Goal: Find specific fact: Find specific fact

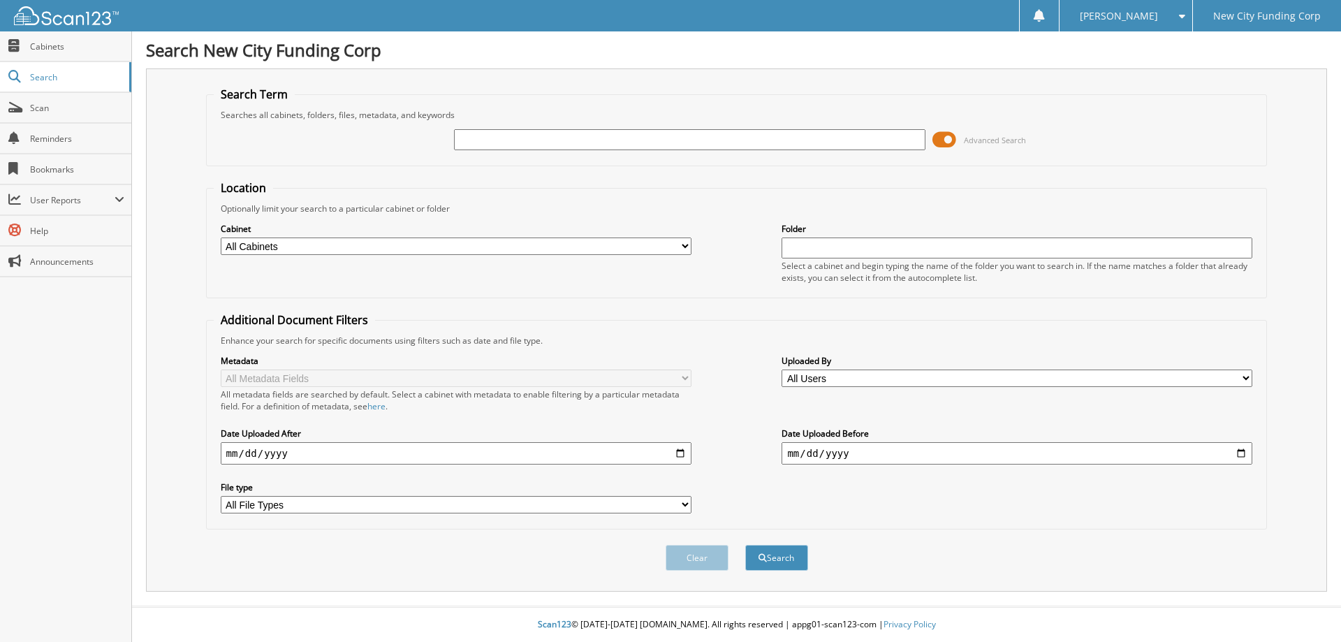
click at [764, 133] on input "text" at bounding box center [689, 139] width 471 height 21
type input "374681"
click at [788, 554] on button "Search" at bounding box center [776, 558] width 63 height 26
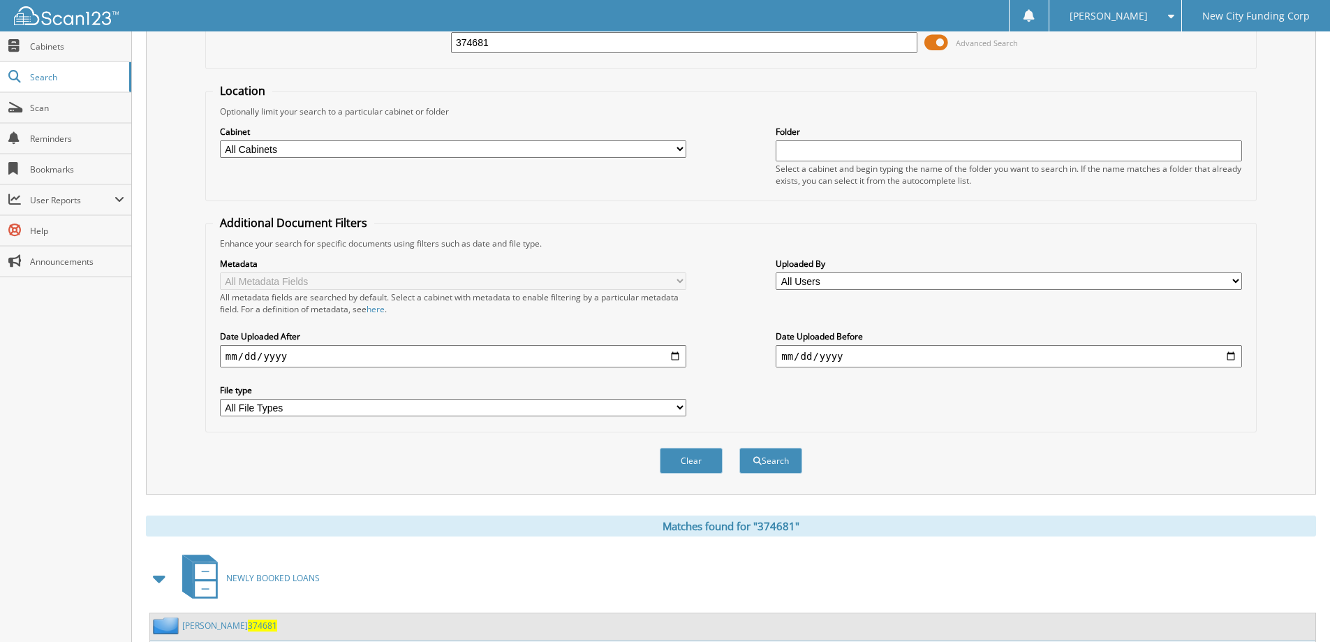
scroll to position [193, 0]
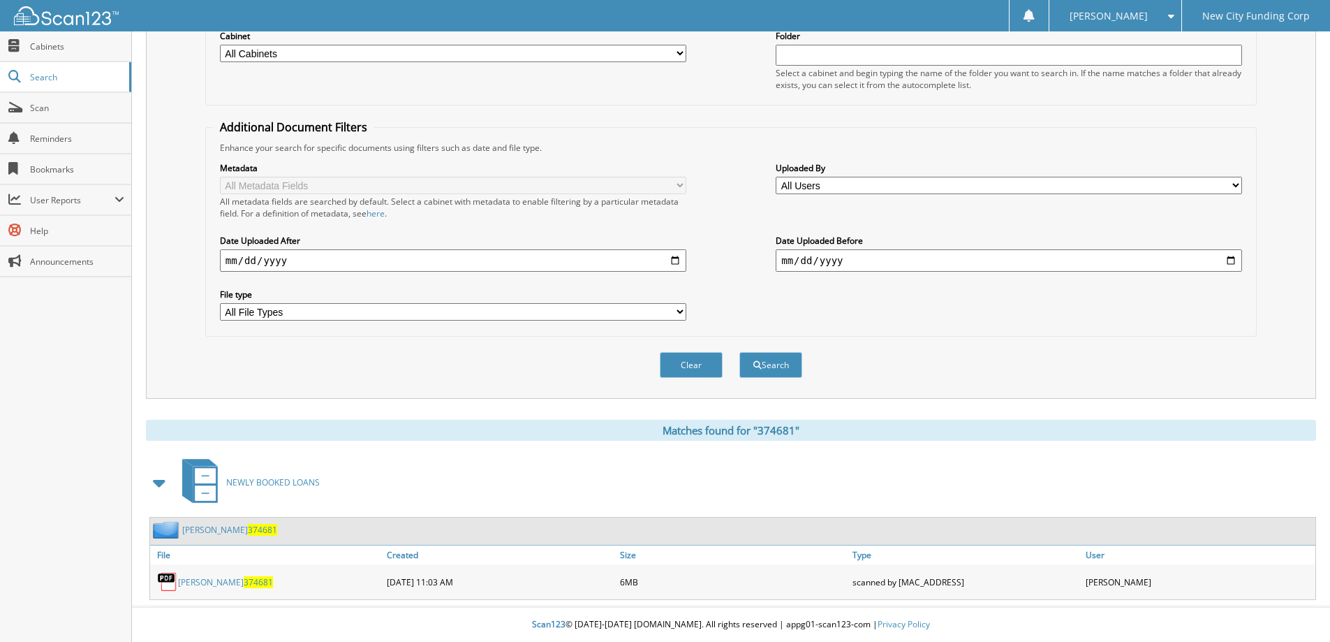
click at [192, 581] on link "[PERSON_NAME] 374681" at bounding box center [225, 582] width 95 height 12
